Goal: Transaction & Acquisition: Download file/media

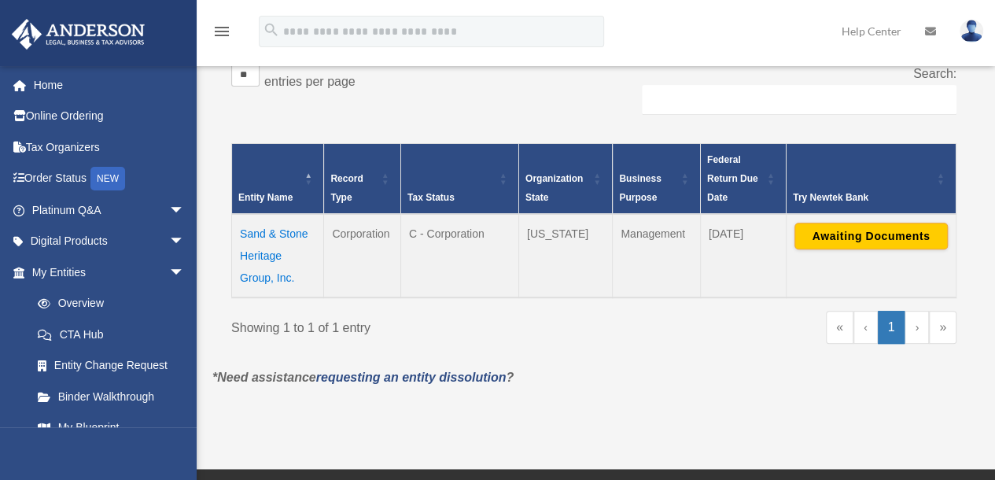
scroll to position [268, 0]
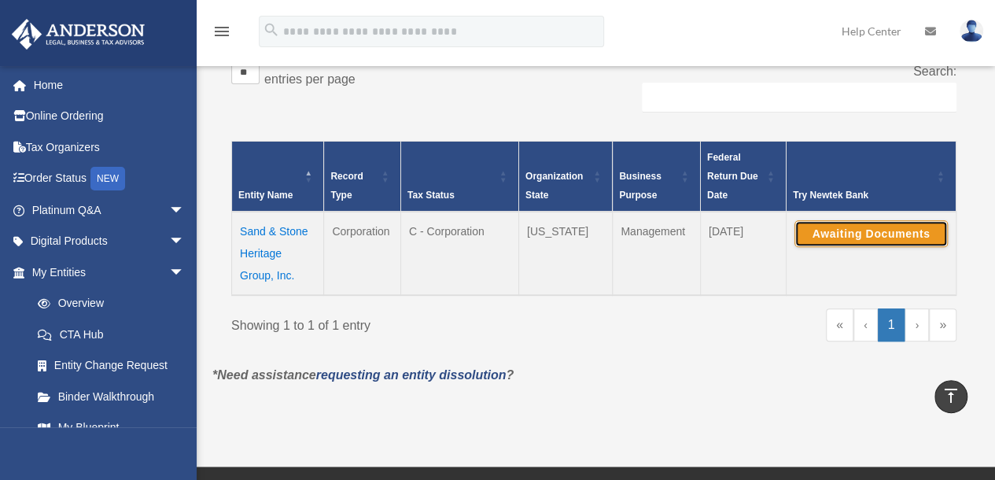
click at [877, 231] on button "Awaiting Documents" at bounding box center [871, 233] width 153 height 27
click at [260, 235] on td "Sand & Stone Heritage Group, Inc." at bounding box center [278, 253] width 92 height 83
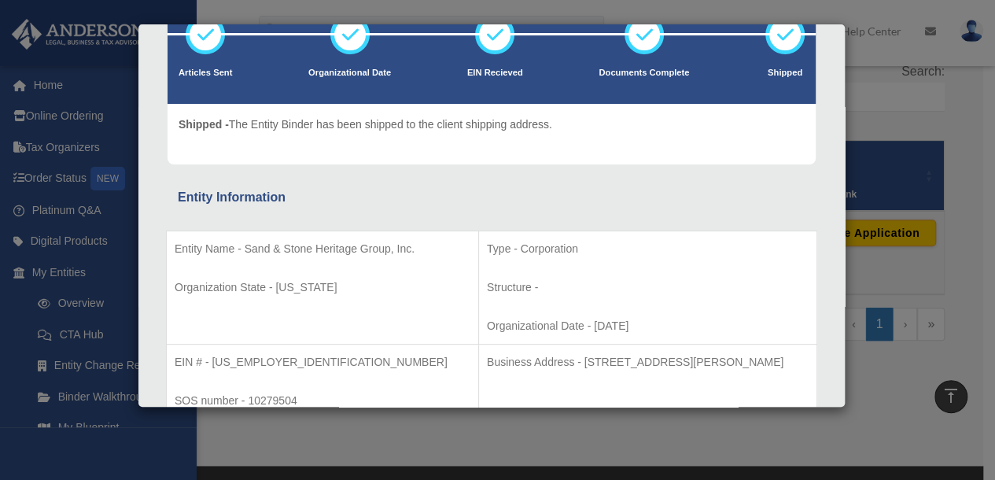
scroll to position [0, 0]
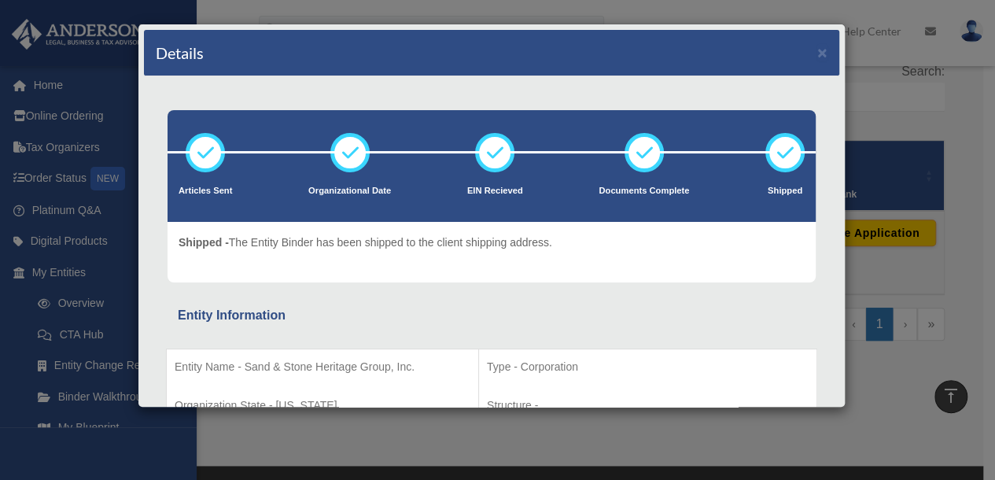
click at [816, 56] on div "Details ×" at bounding box center [491, 53] width 695 height 46
click at [817, 46] on button "×" at bounding box center [822, 52] width 10 height 17
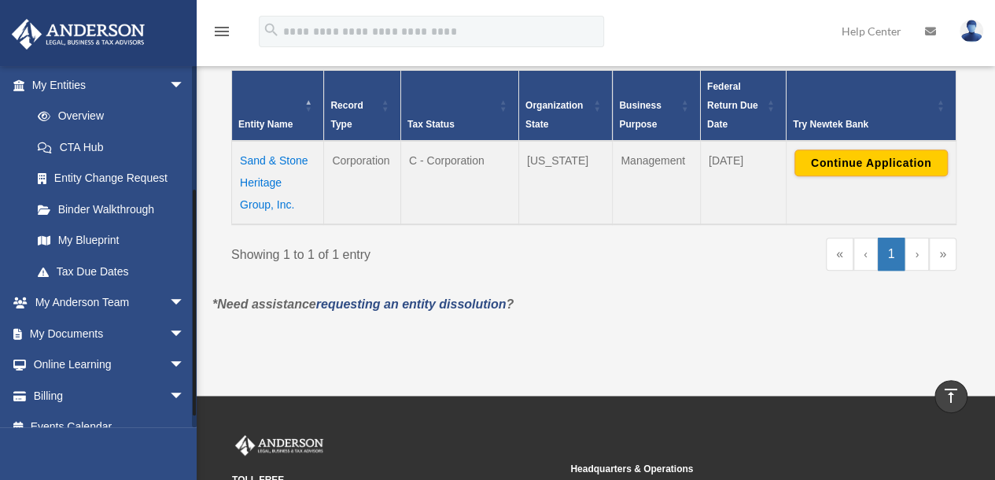
scroll to position [190, 0]
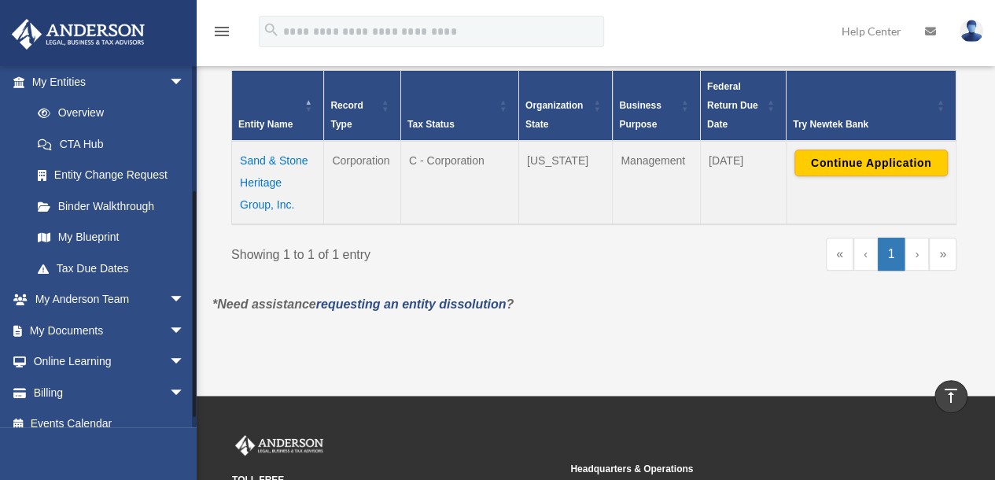
drag, startPoint x: 193, startPoint y: 274, endPoint x: 204, endPoint y: 399, distance: 125.6
click at [204, 399] on div "menu search Site Menu add pfridenstine@hotmail.com My Profile Reset Password Lo…" at bounding box center [497, 176] width 995 height 1030
click at [131, 328] on link "My Documents arrow_drop_down" at bounding box center [109, 330] width 197 height 31
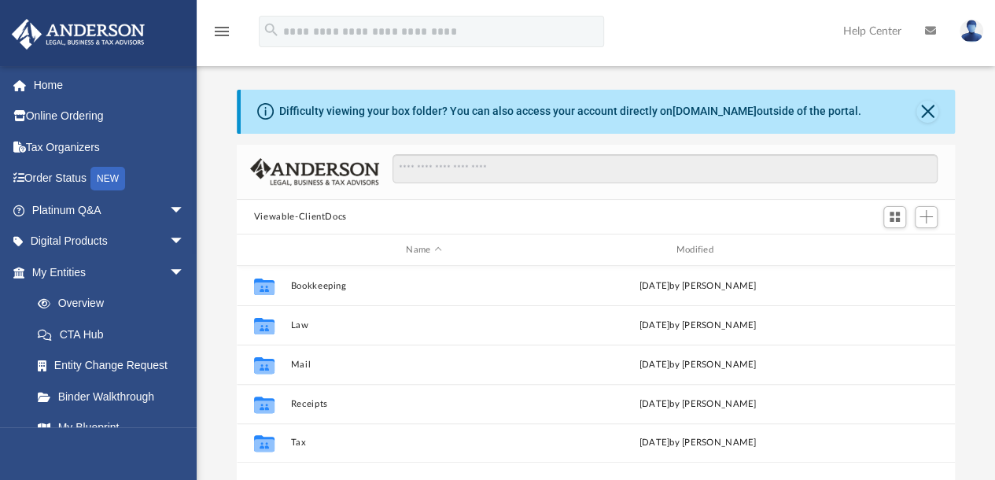
scroll to position [345, 706]
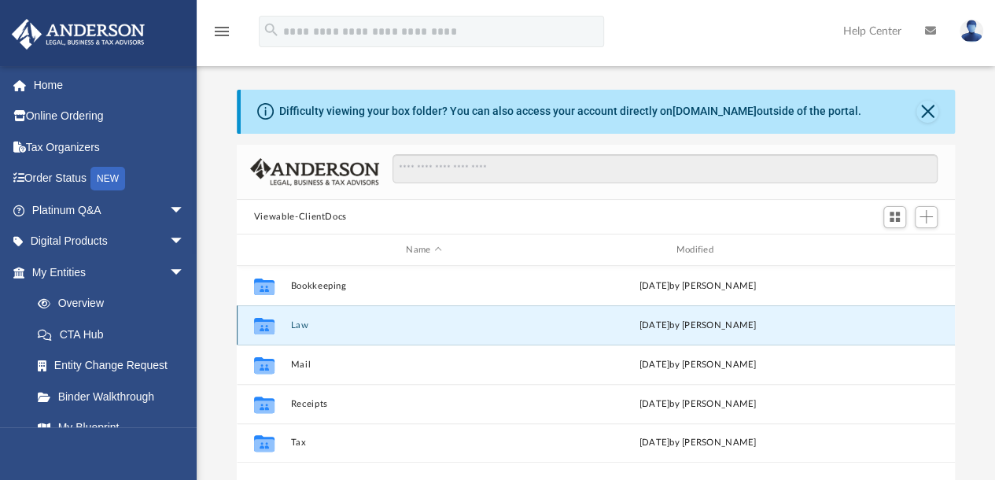
click at [303, 322] on button "Law" at bounding box center [423, 325] width 267 height 10
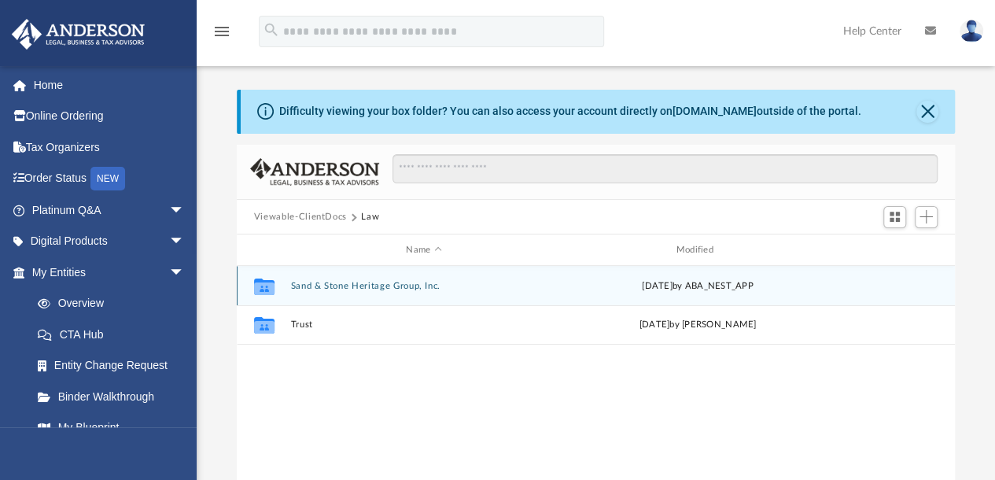
click at [328, 282] on button "Sand & Stone Heritage Group, Inc." at bounding box center [423, 286] width 267 height 10
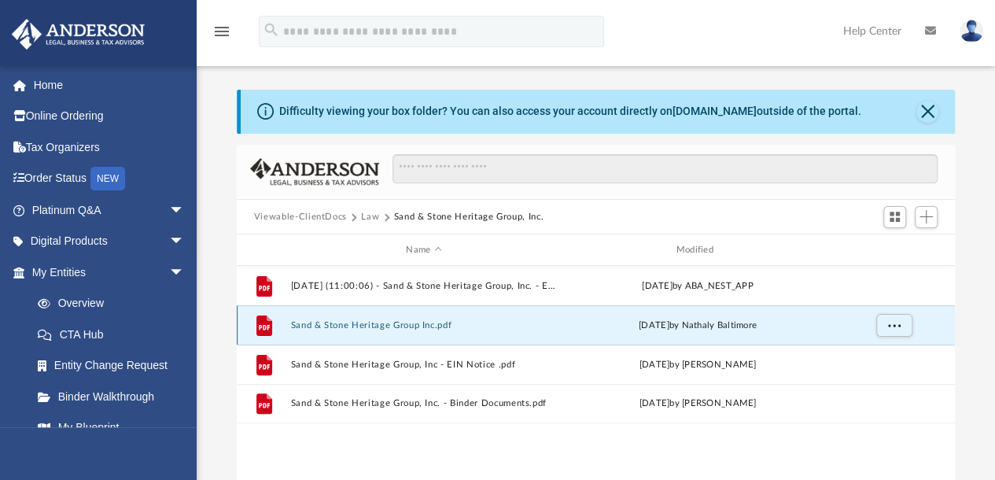
click at [330, 330] on button "Sand & Stone Heritage Group Inc.pdf" at bounding box center [423, 325] width 267 height 10
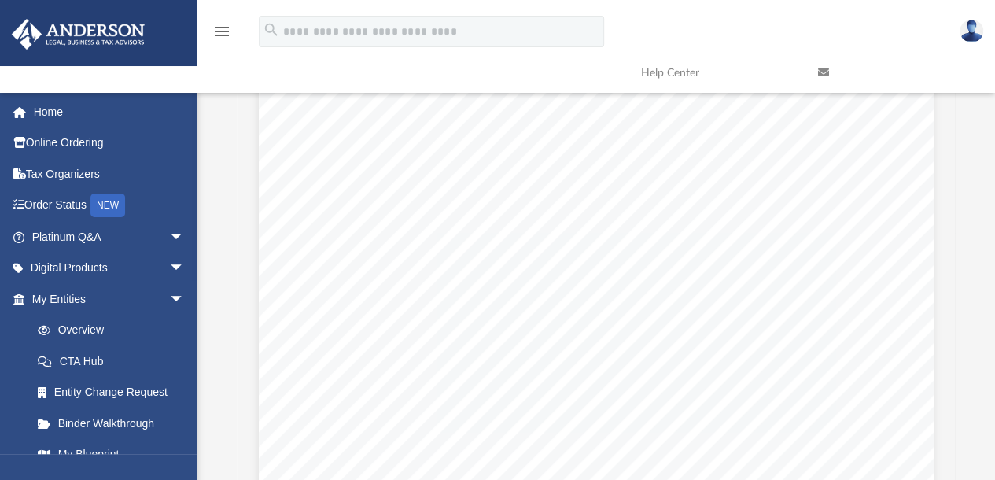
scroll to position [0, 0]
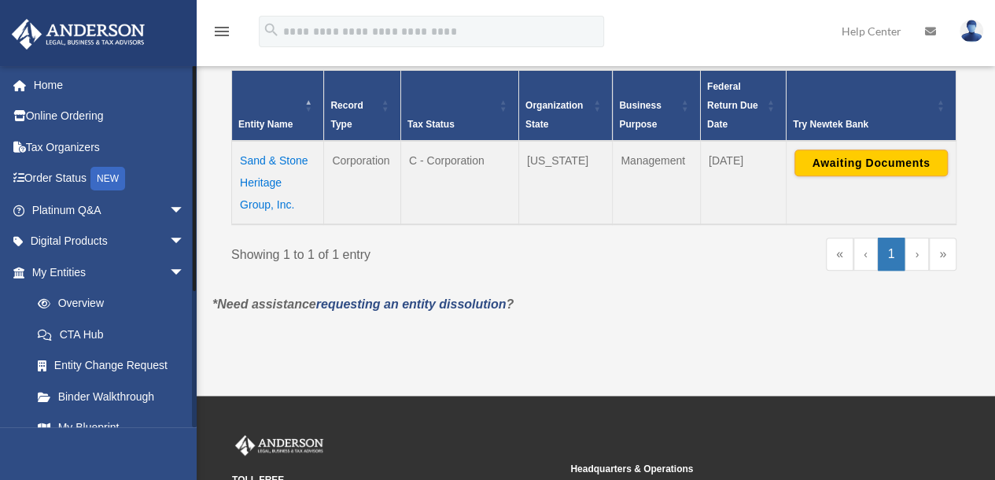
scroll to position [206, 0]
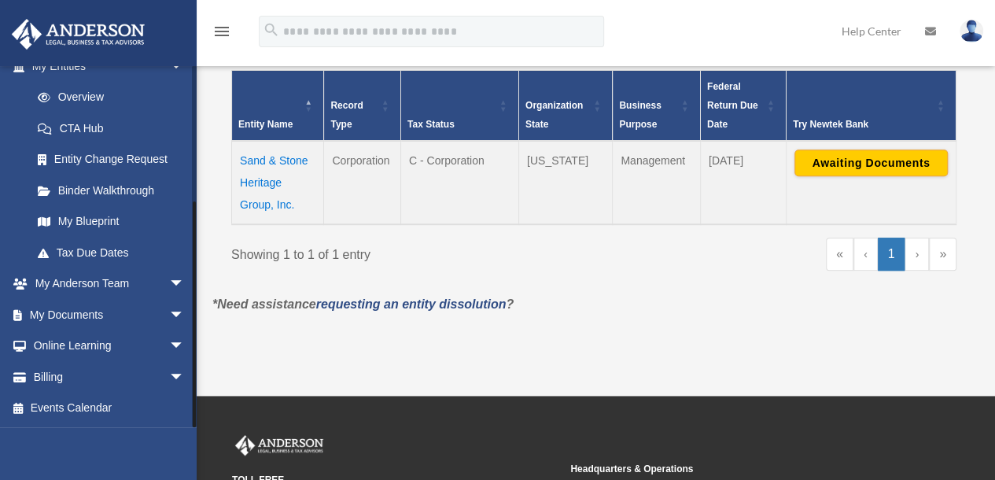
click at [195, 326] on div at bounding box center [194, 246] width 5 height 362
click at [90, 319] on link "My Documents arrow_drop_down" at bounding box center [109, 314] width 197 height 31
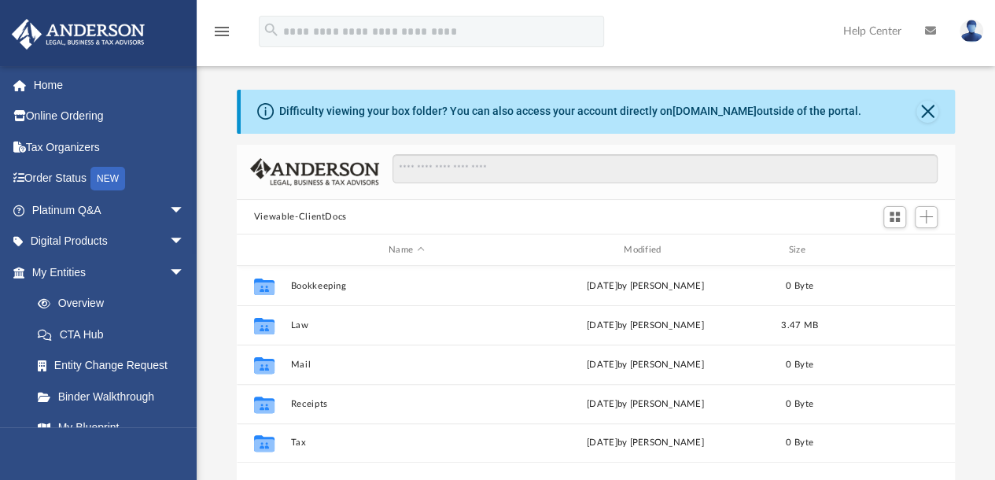
scroll to position [345, 706]
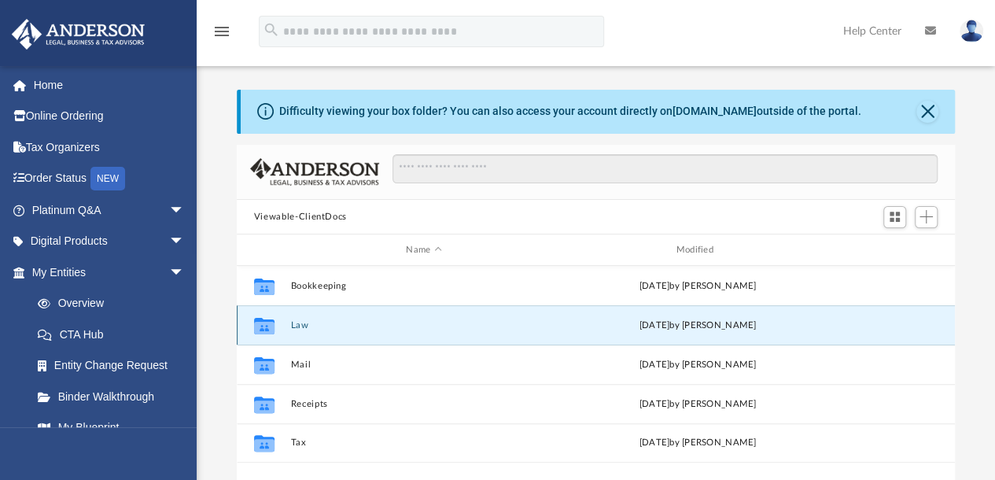
click at [295, 325] on button "Law" at bounding box center [423, 325] width 267 height 10
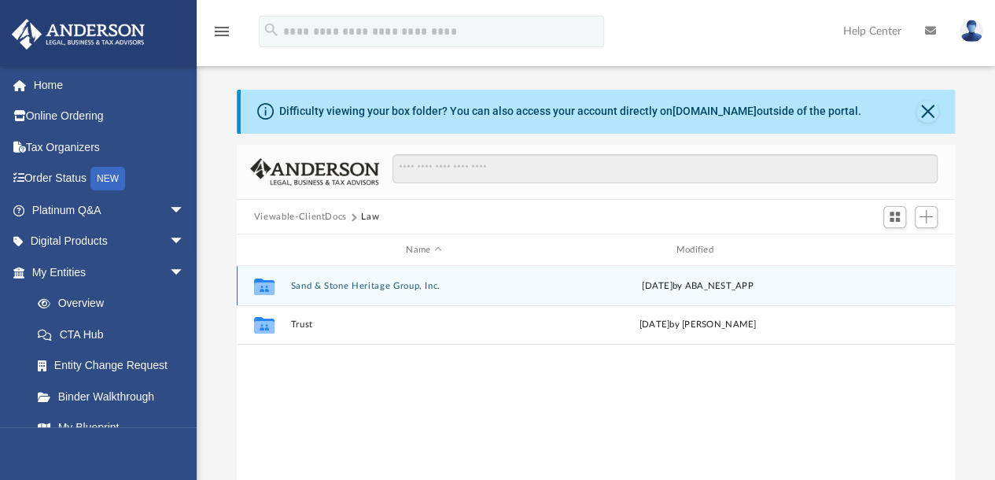
click at [327, 279] on div "Collaborated Folder Sand & Stone Heritage Group, Inc. Mon Aug 11 2025 by ABA_NE…" at bounding box center [596, 285] width 718 height 39
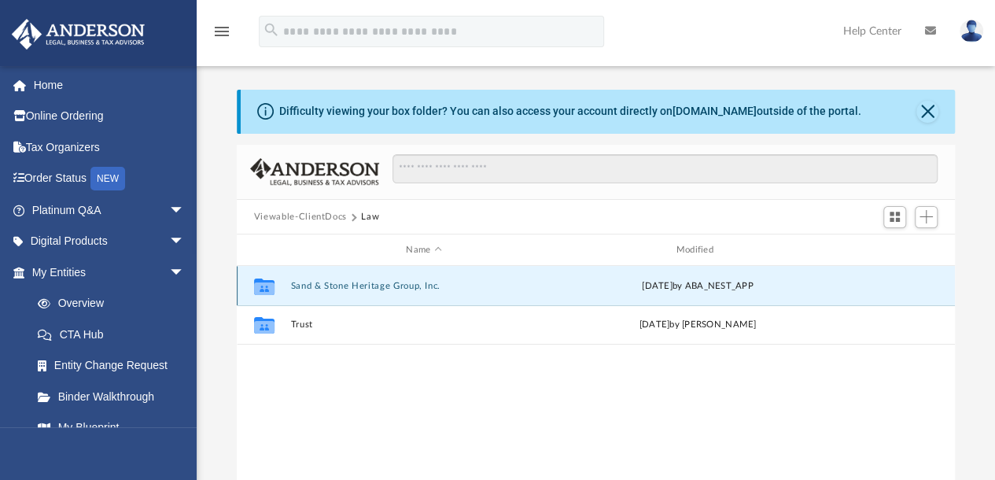
click at [327, 282] on button "Sand & Stone Heritage Group, Inc." at bounding box center [423, 286] width 267 height 10
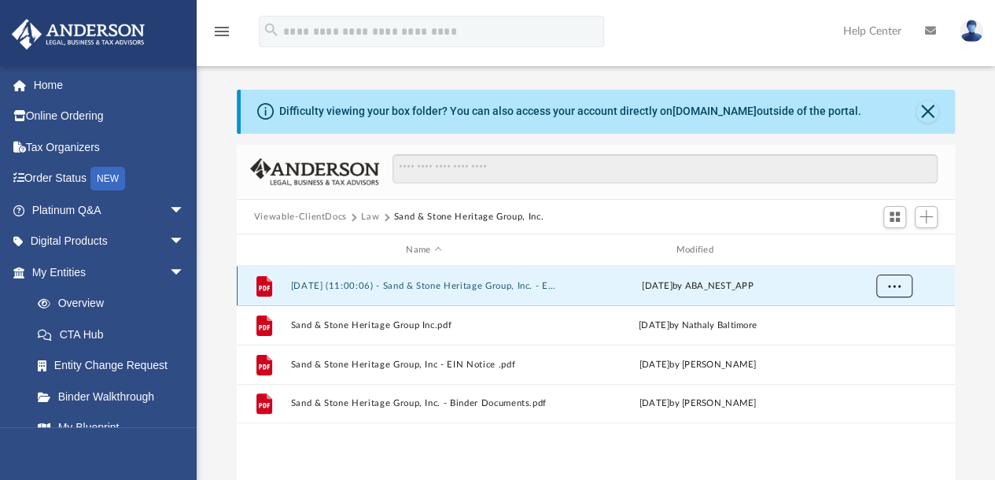
click at [889, 292] on button "More options" at bounding box center [894, 287] width 36 height 24
click at [877, 312] on li "Preview" at bounding box center [880, 317] width 46 height 17
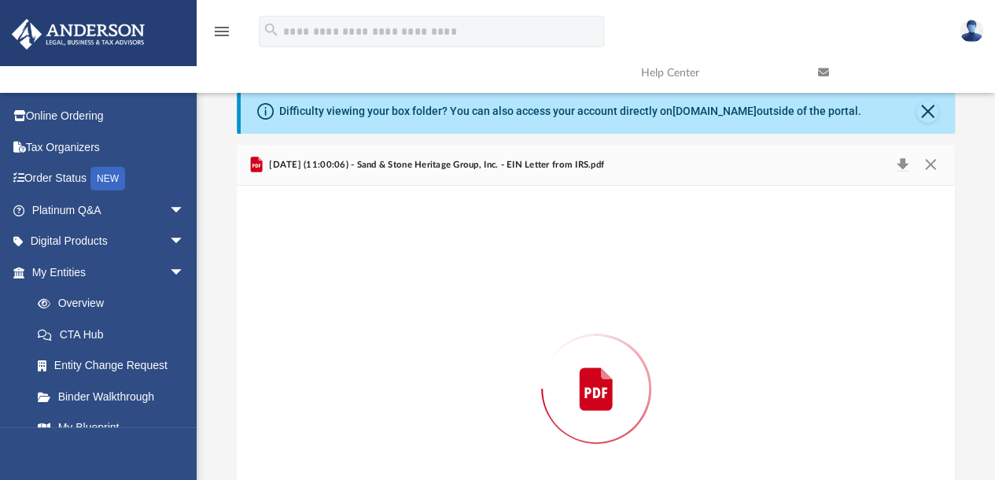
scroll to position [112, 0]
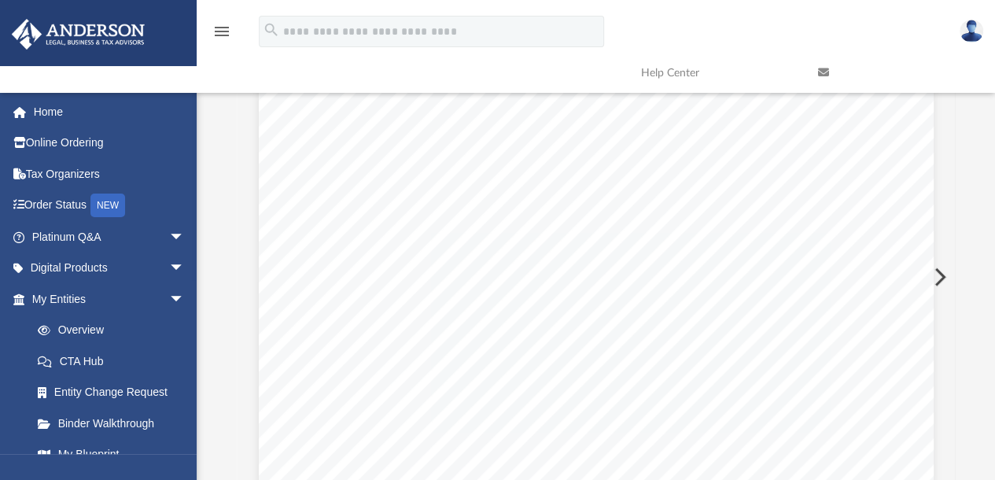
click at [942, 275] on button "Preview" at bounding box center [938, 277] width 35 height 44
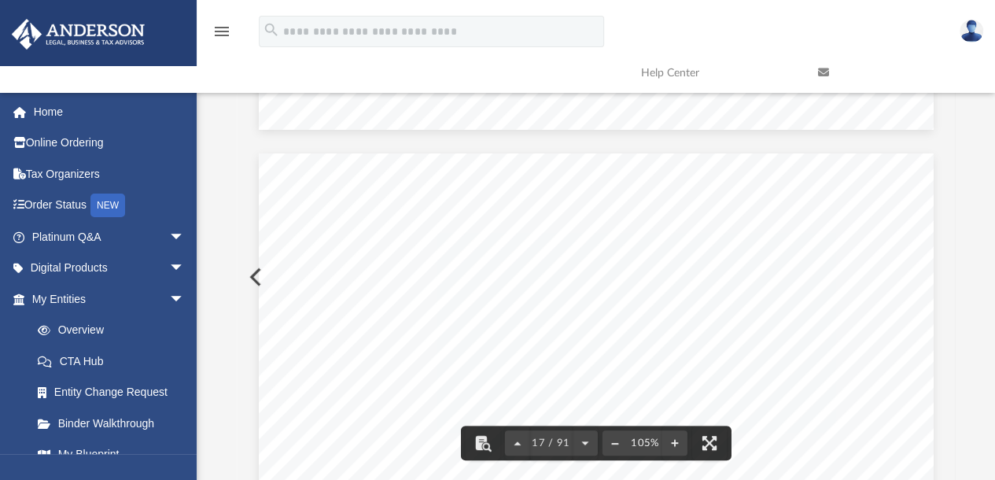
click at [609, 444] on button "File preview" at bounding box center [615, 443] width 25 height 35
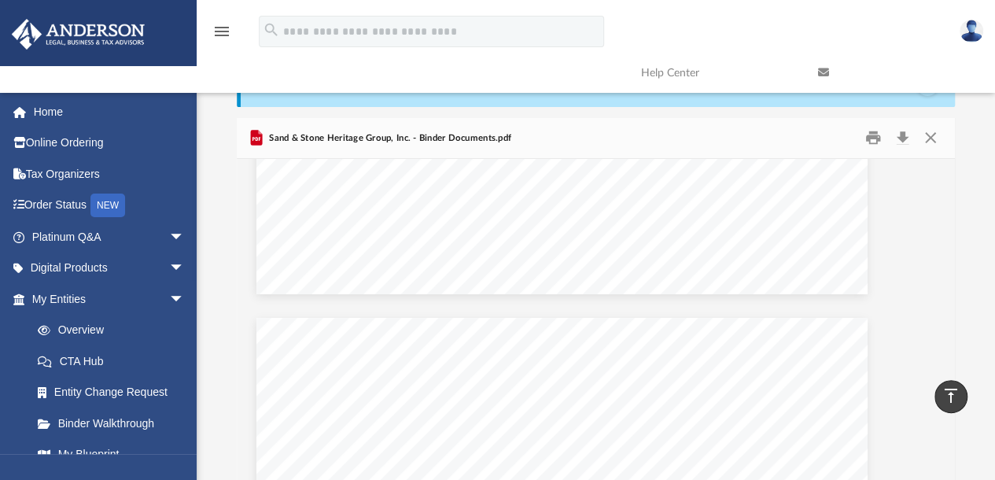
scroll to position [0, 0]
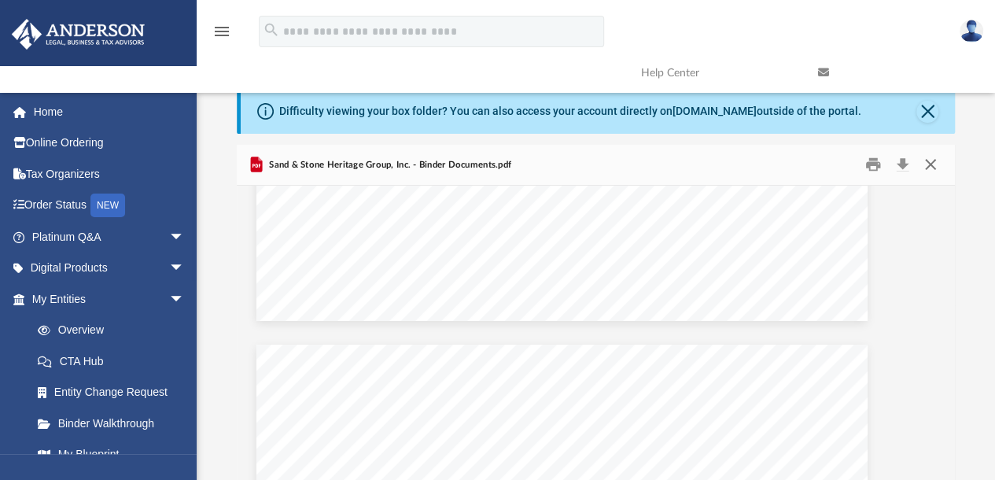
click at [931, 161] on button "Close" at bounding box center [931, 165] width 28 height 24
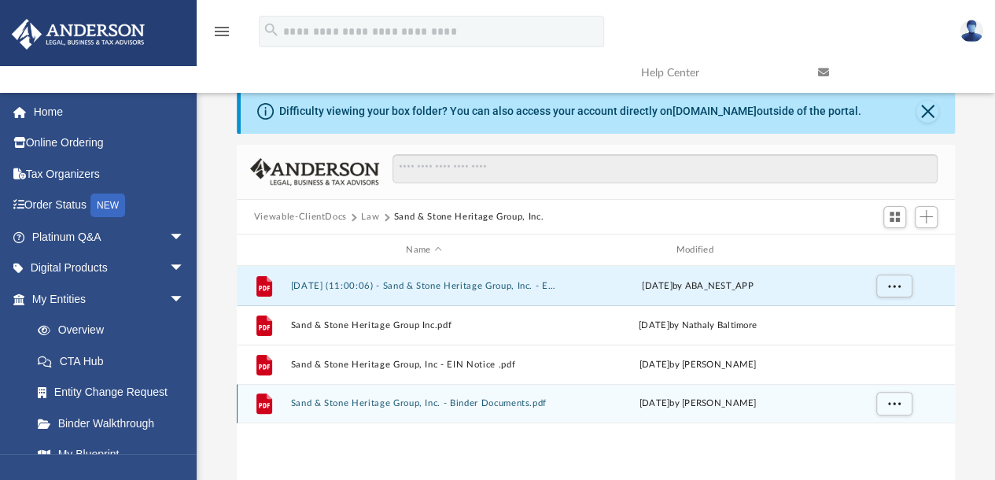
click at [733, 404] on div "Mon Aug 11 2025 by Mya Ford" at bounding box center [697, 403] width 267 height 14
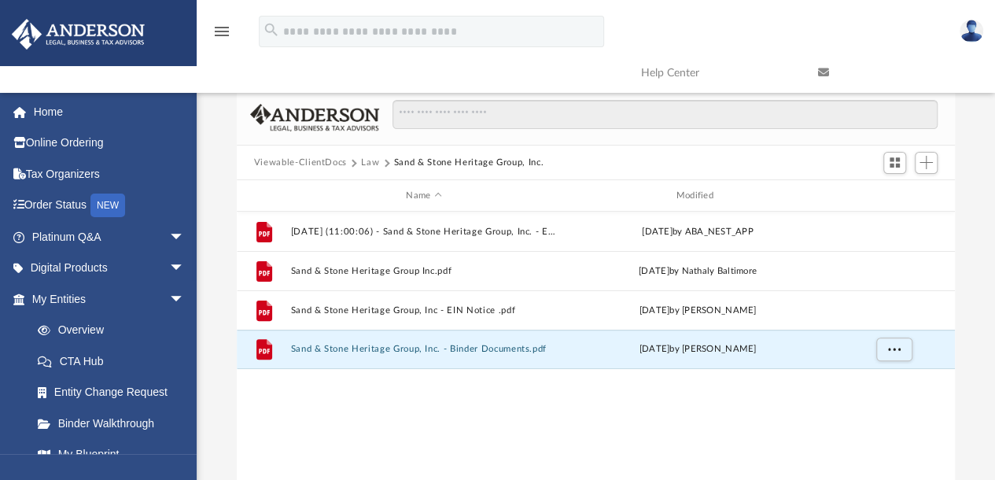
scroll to position [57, 0]
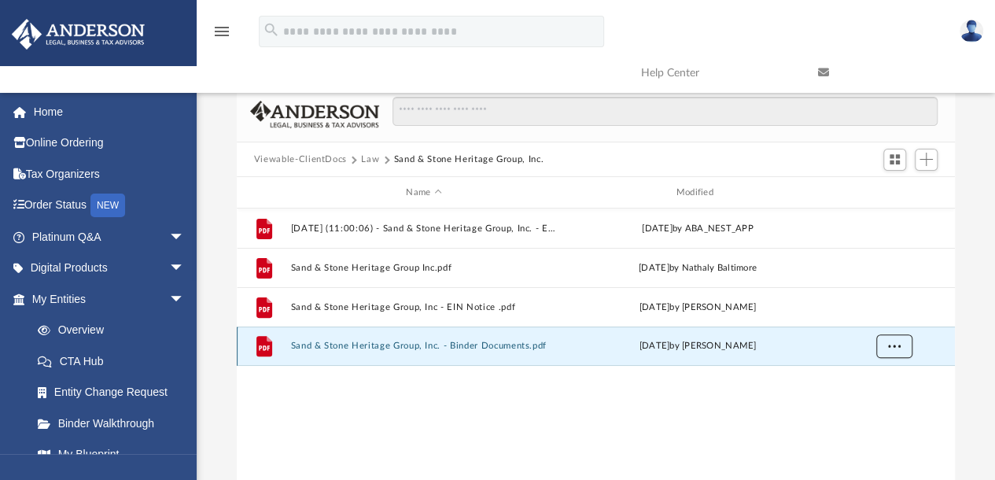
click at [896, 346] on span "More options" at bounding box center [893, 345] width 13 height 9
click at [874, 374] on li "Preview" at bounding box center [880, 378] width 46 height 17
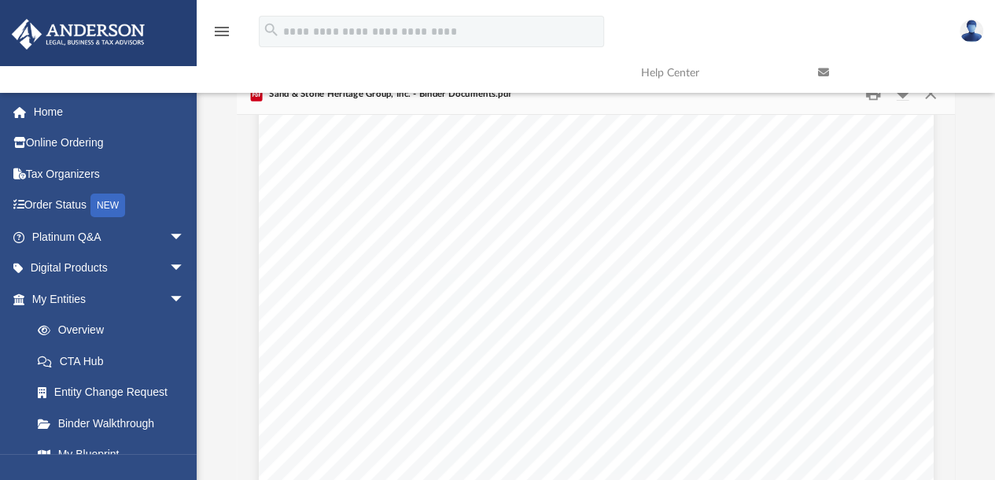
scroll to position [36162, 0]
click at [931, 101] on link at bounding box center [894, 73] width 177 height 62
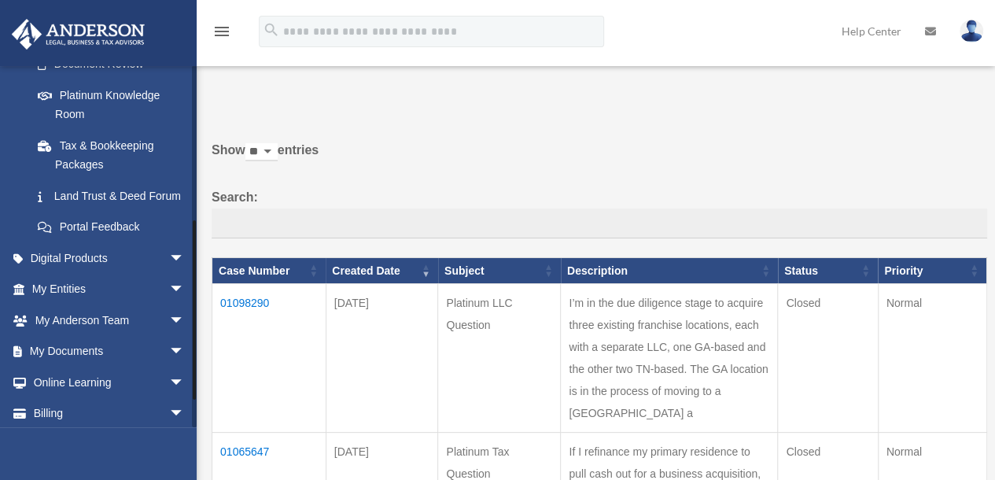
scroll to position [306, 0]
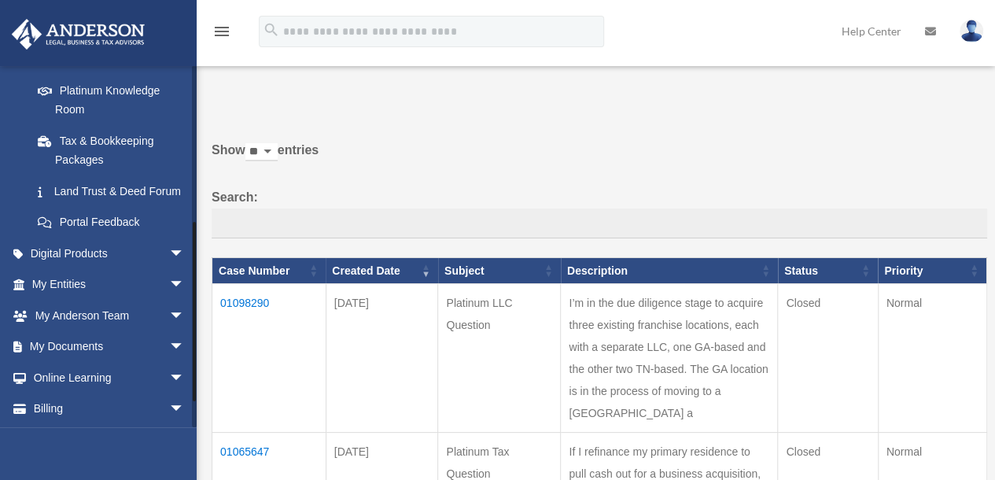
drag, startPoint x: 194, startPoint y: 244, endPoint x: 198, endPoint y: 400, distance: 156.6
click at [84, 363] on link "My Documents arrow_drop_down" at bounding box center [109, 346] width 197 height 31
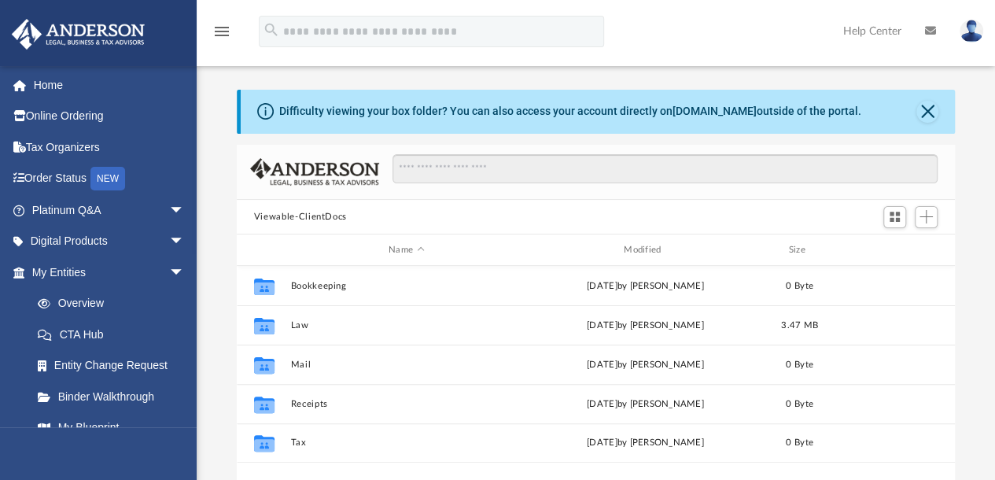
scroll to position [345, 706]
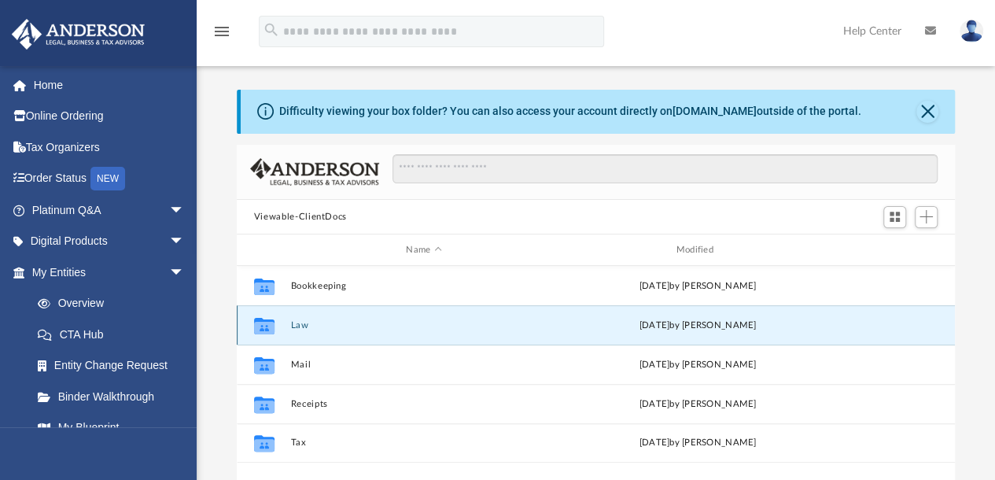
click at [297, 323] on button "Law" at bounding box center [423, 325] width 267 height 10
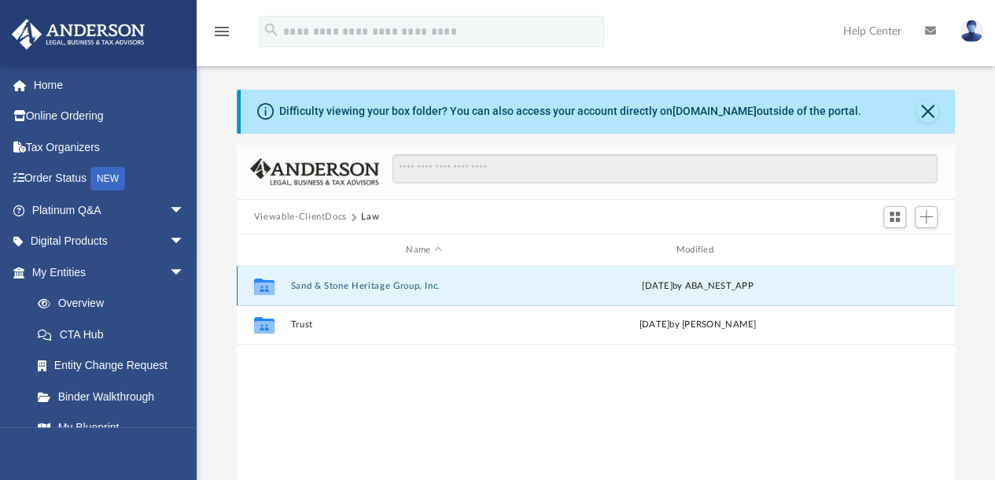
click at [315, 282] on button "Sand & Stone Heritage Group, Inc." at bounding box center [423, 286] width 267 height 10
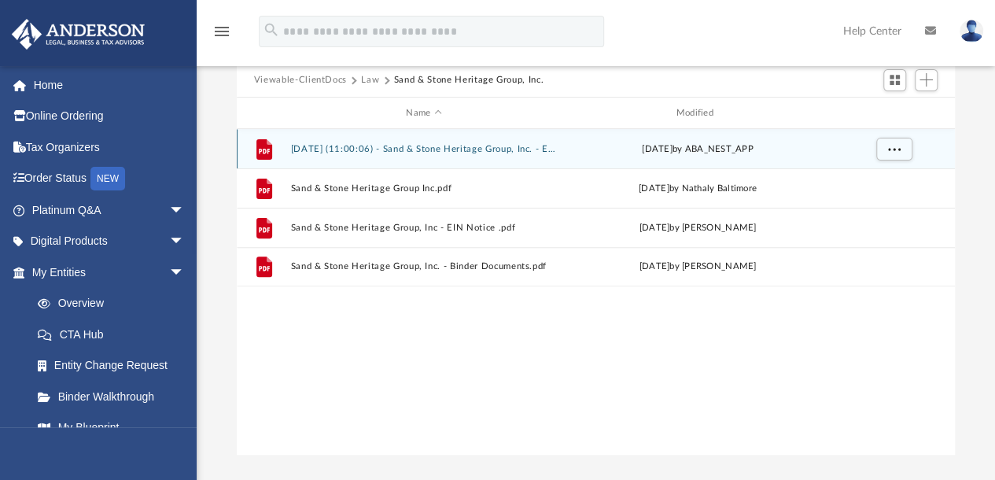
scroll to position [140, 0]
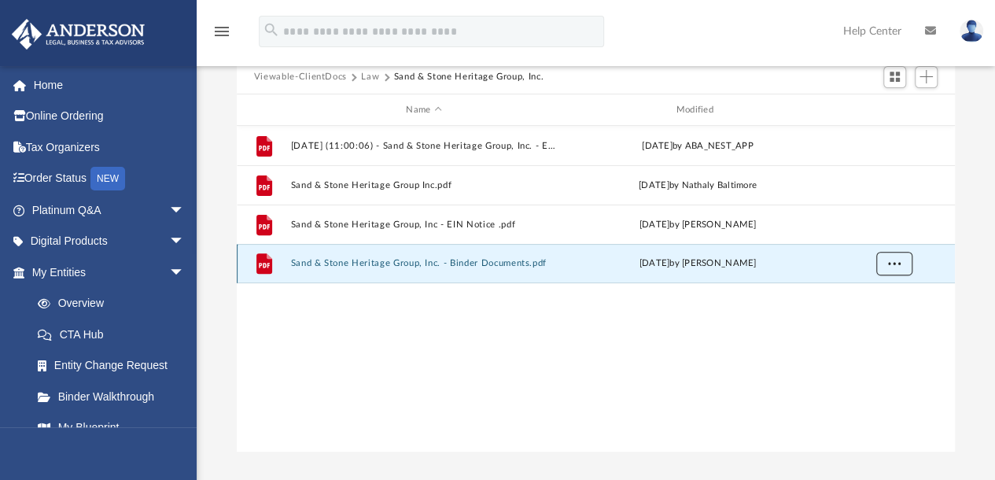
click at [898, 262] on span "More options" at bounding box center [893, 263] width 13 height 9
click at [872, 318] on li "Download" at bounding box center [880, 320] width 46 height 17
